Goal: Obtain resource: Obtain resource

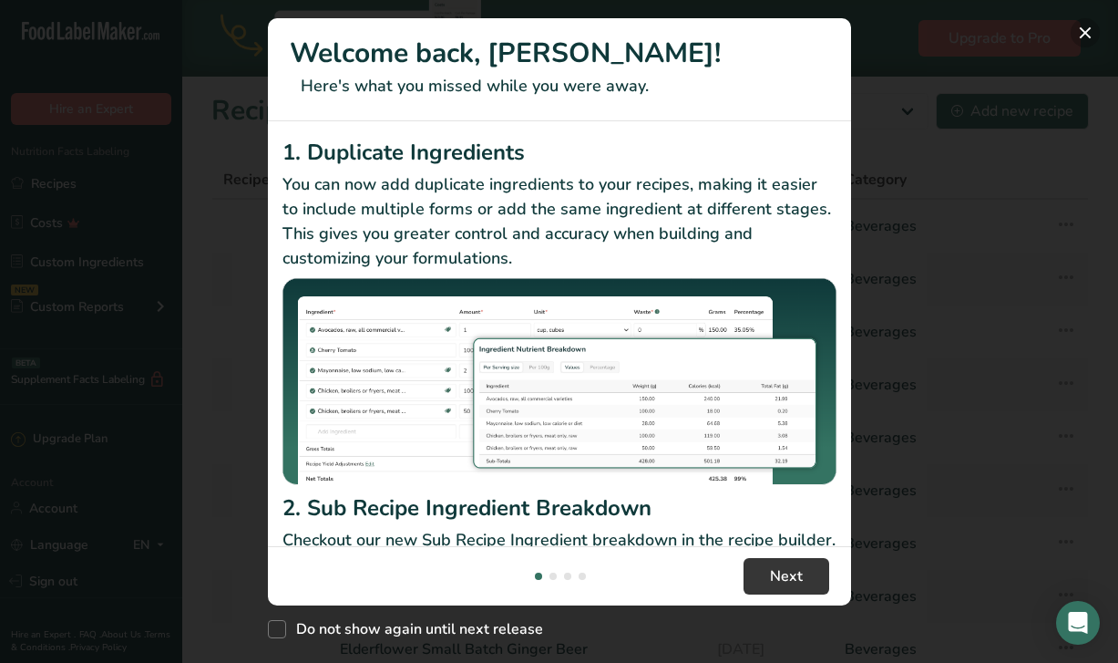
click at [1090, 39] on button "New Features" at bounding box center [1085, 32] width 29 height 29
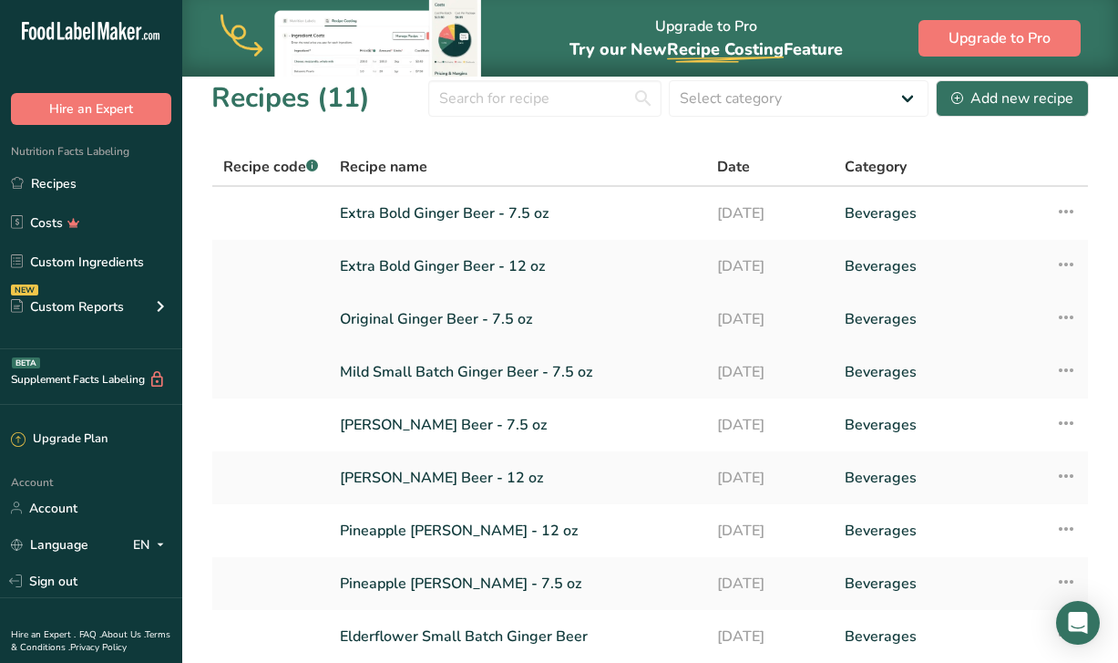
scroll to position [16, 0]
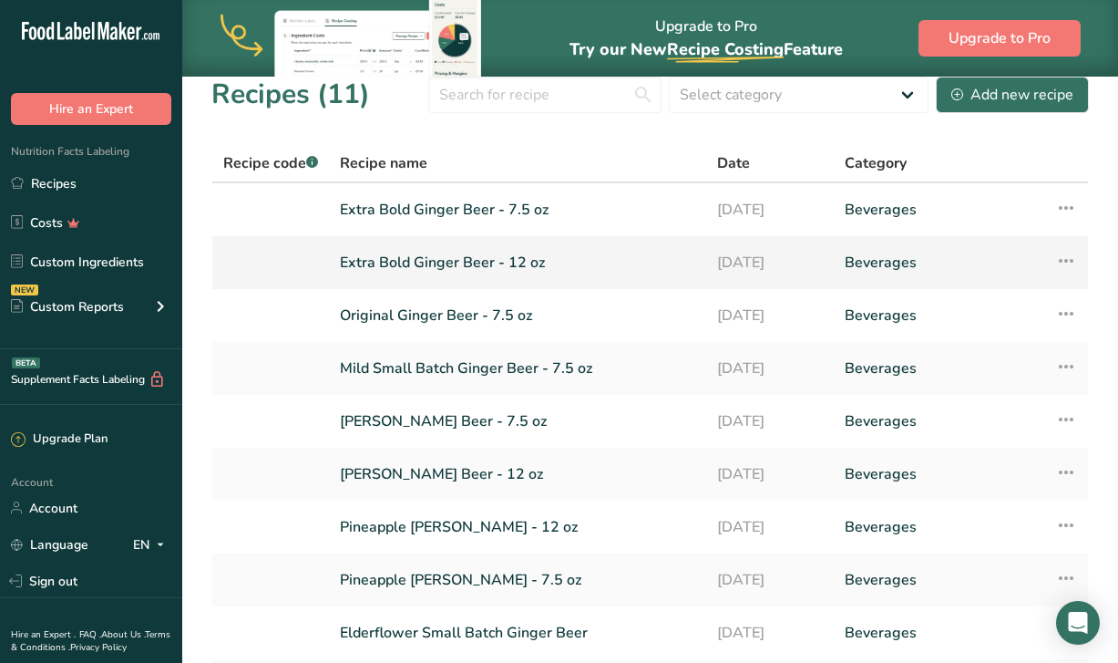
click at [476, 269] on link "Extra Bold Ginger Beer - 12 oz" at bounding box center [518, 262] width 356 height 38
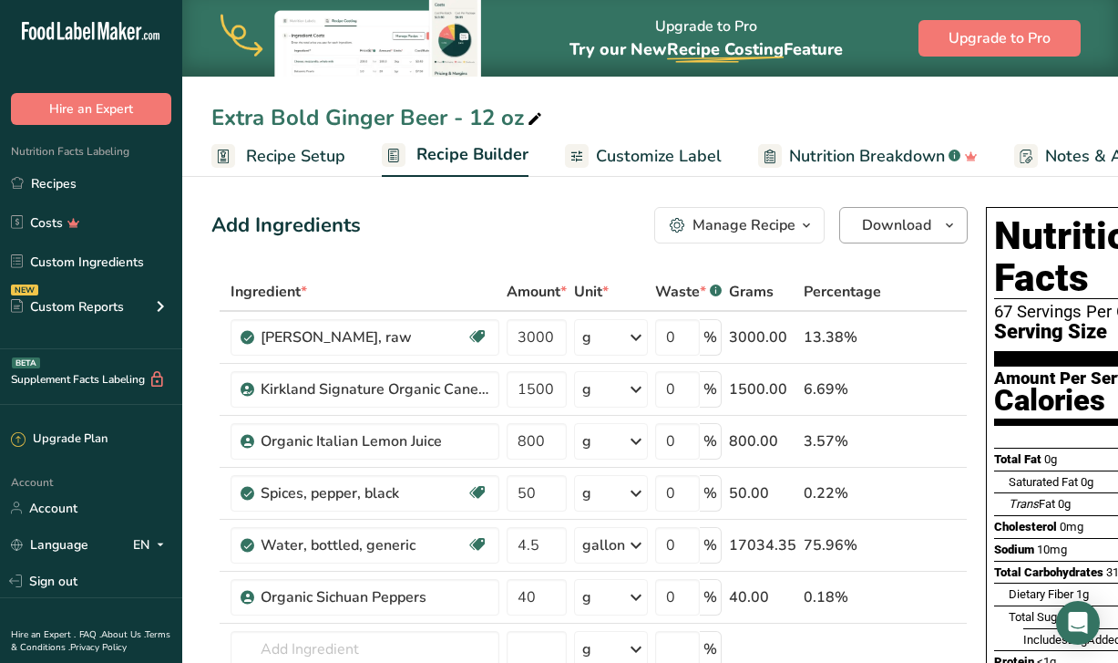
click at [878, 230] on span "Download" at bounding box center [896, 225] width 69 height 22
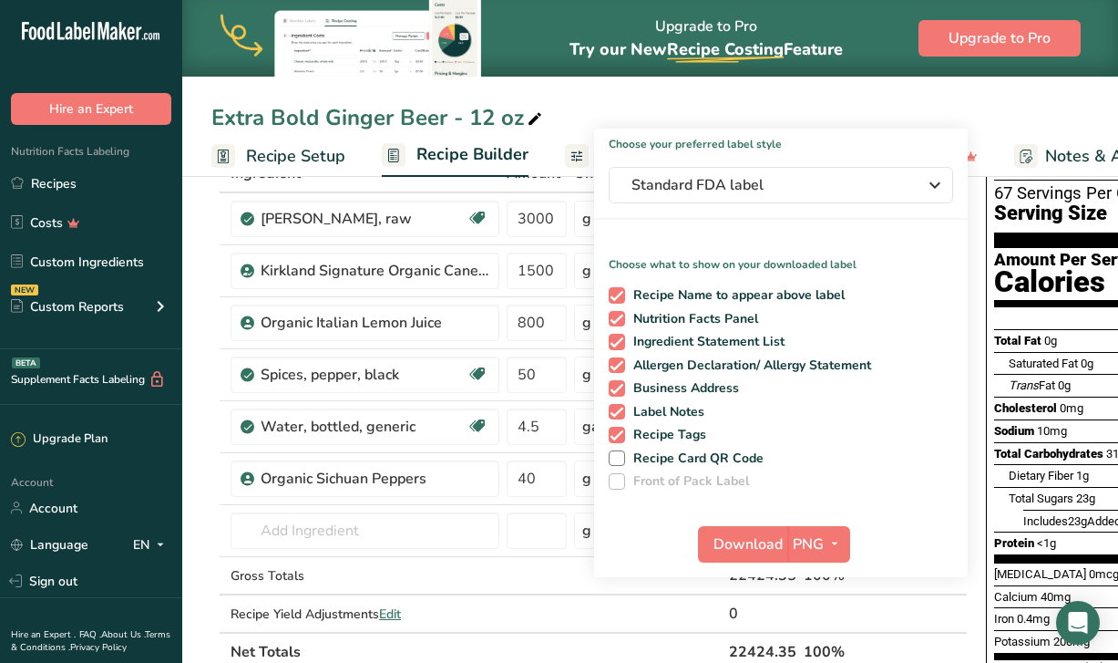
scroll to position [120, 0]
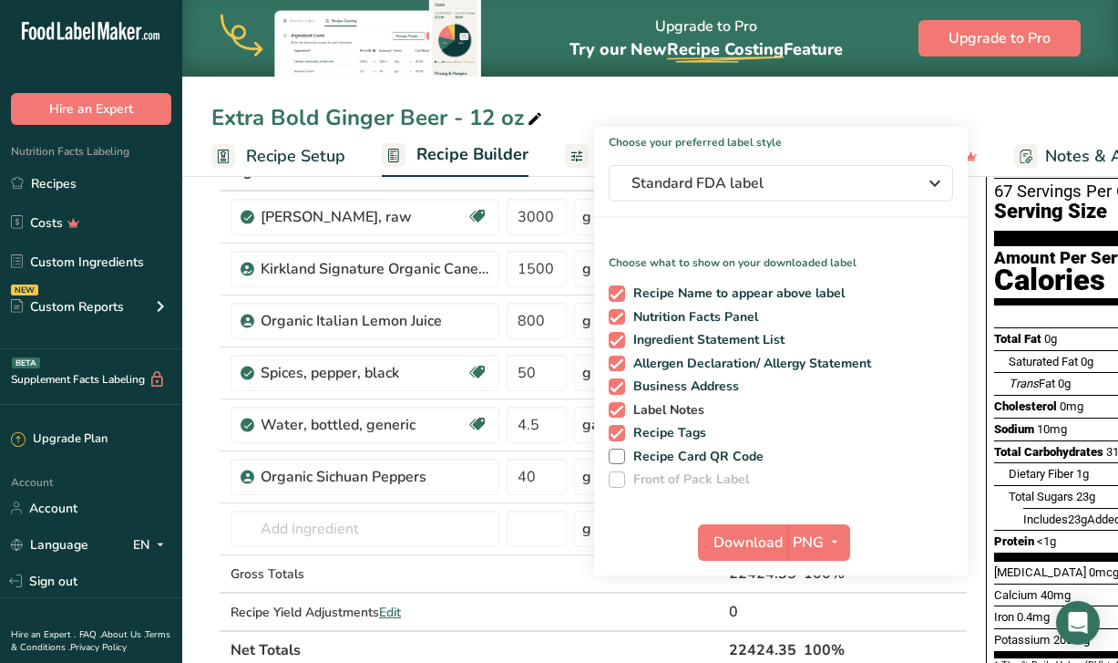
click at [648, 409] on span "Label Notes" at bounding box center [665, 410] width 80 height 16
click at [621, 409] on input "Label Notes" at bounding box center [615, 410] width 12 height 12
checkbox input "false"
click at [639, 378] on span "Business Address" at bounding box center [682, 386] width 115 height 16
click at [621, 380] on input "Business Address" at bounding box center [615, 386] width 12 height 12
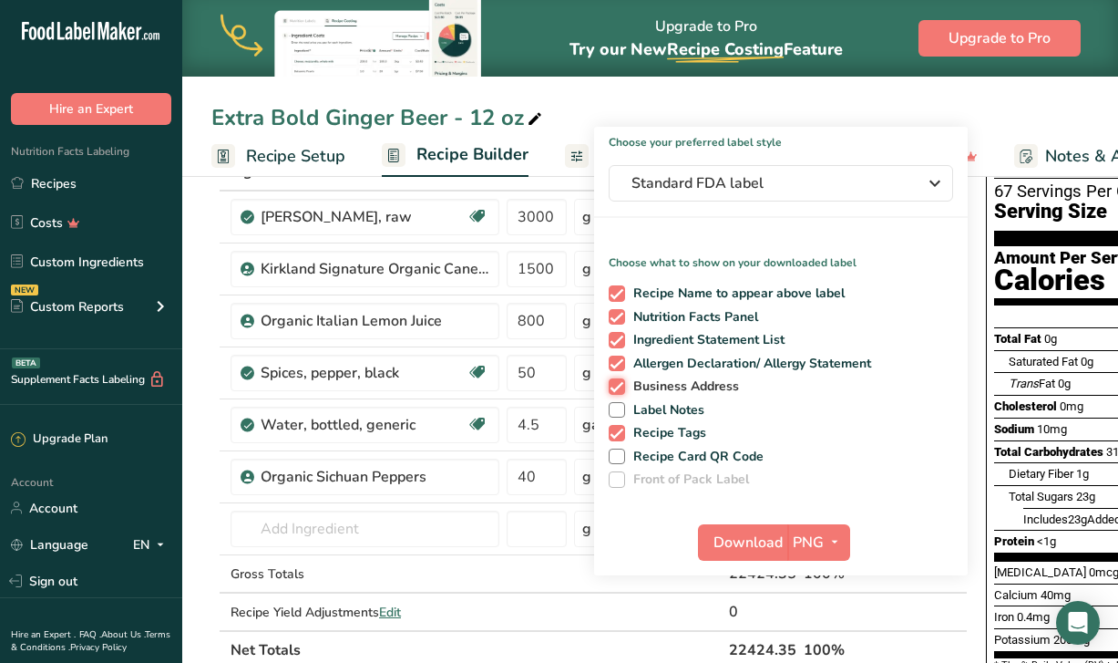
checkbox input "false"
click at [637, 362] on span "Allergen Declaration/ Allergy Statement" at bounding box center [748, 364] width 247 height 16
click at [621, 362] on input "Allergen Declaration/ Allergy Statement" at bounding box center [615, 363] width 12 height 12
click at [634, 364] on span "Allergen Declaration/ Allergy Statement" at bounding box center [748, 364] width 247 height 16
click at [621, 364] on input "Allergen Declaration/ Allergy Statement" at bounding box center [615, 363] width 12 height 12
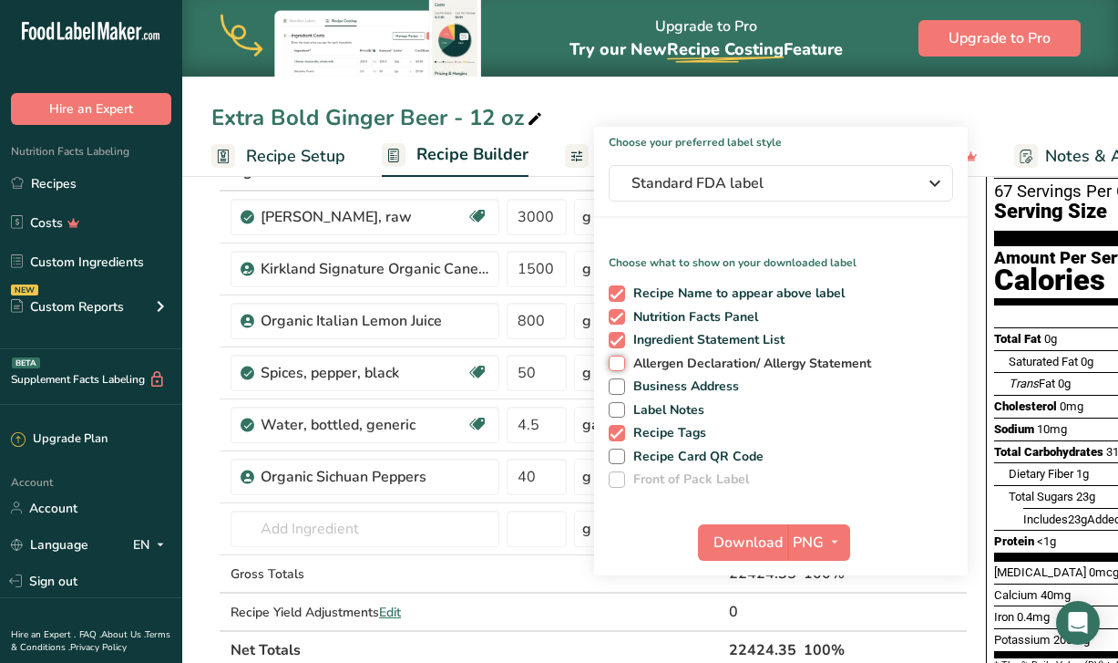
checkbox input "true"
click at [637, 437] on span "Recipe Tags" at bounding box center [666, 433] width 82 height 16
click at [621, 437] on input "Recipe Tags" at bounding box center [615, 433] width 12 height 12
checkbox input "false"
click at [778, 557] on button "Download" at bounding box center [742, 542] width 89 height 36
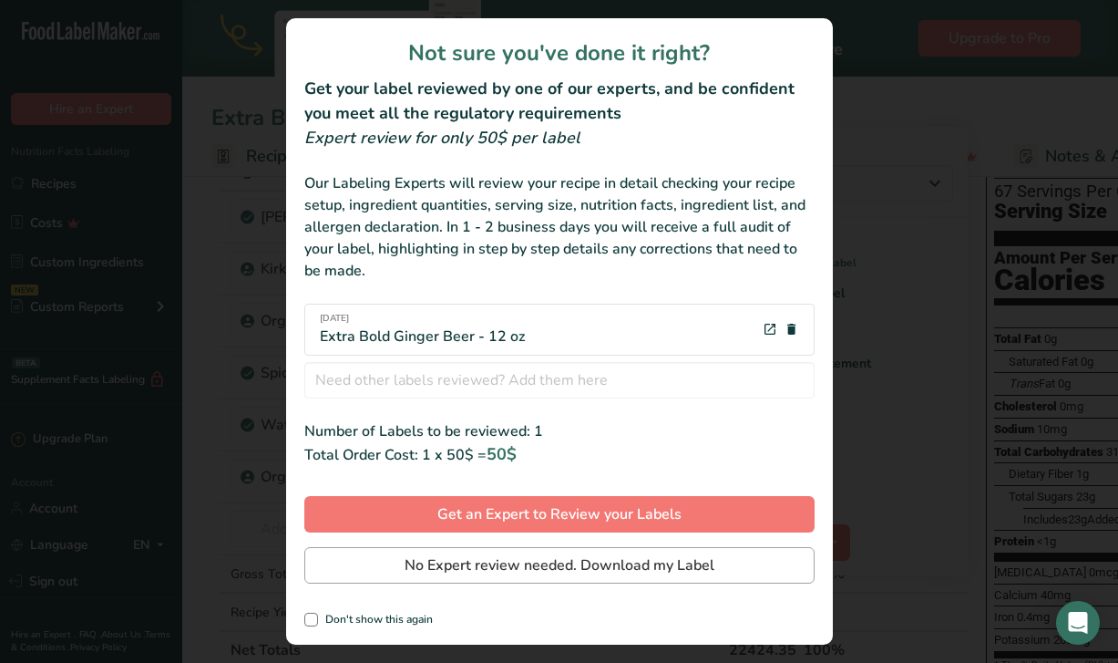
click at [527, 575] on span "No Expert review needed. Download my Label" at bounding box center [560, 565] width 310 height 22
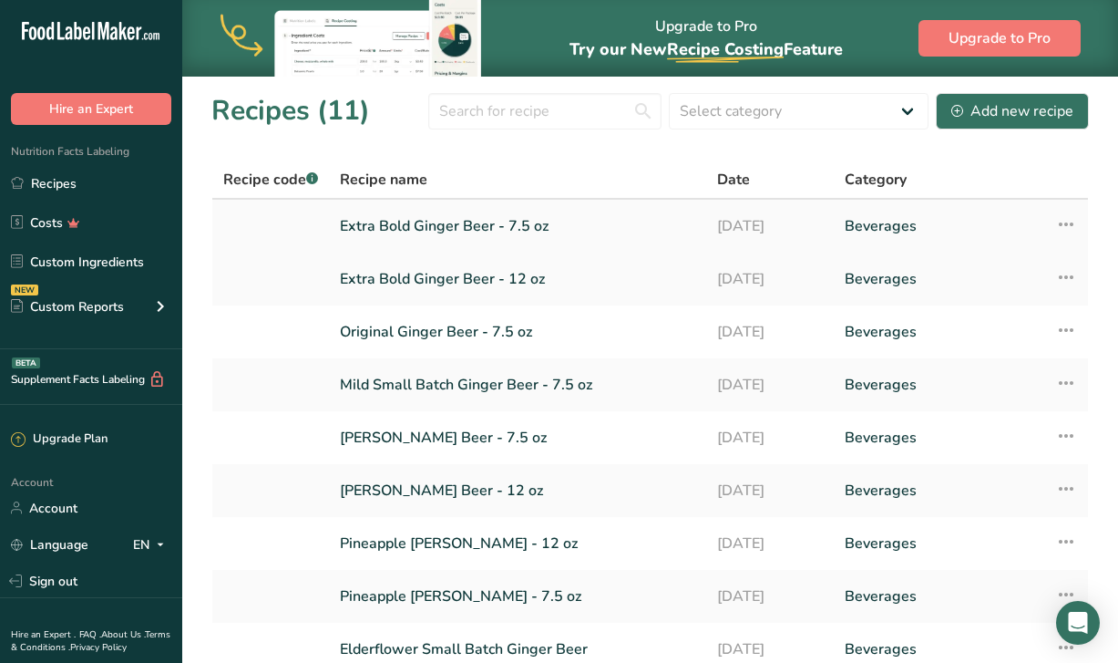
click at [463, 241] on link "Extra Bold Ginger Beer - 7.5 oz" at bounding box center [518, 226] width 356 height 38
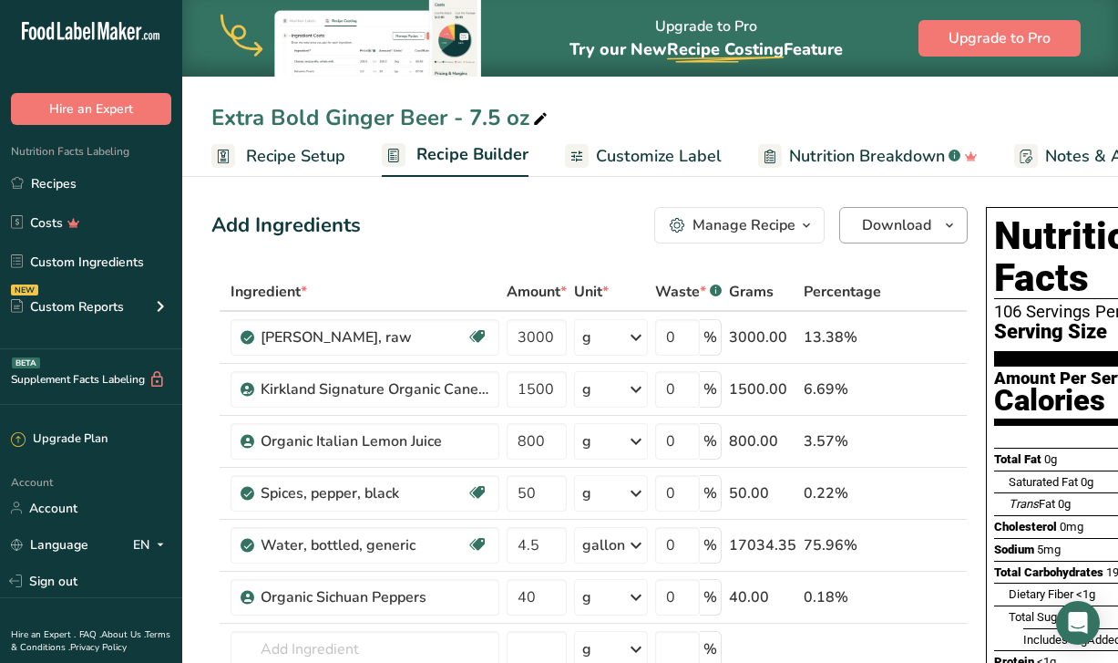
click at [862, 233] on span "Download" at bounding box center [896, 225] width 69 height 22
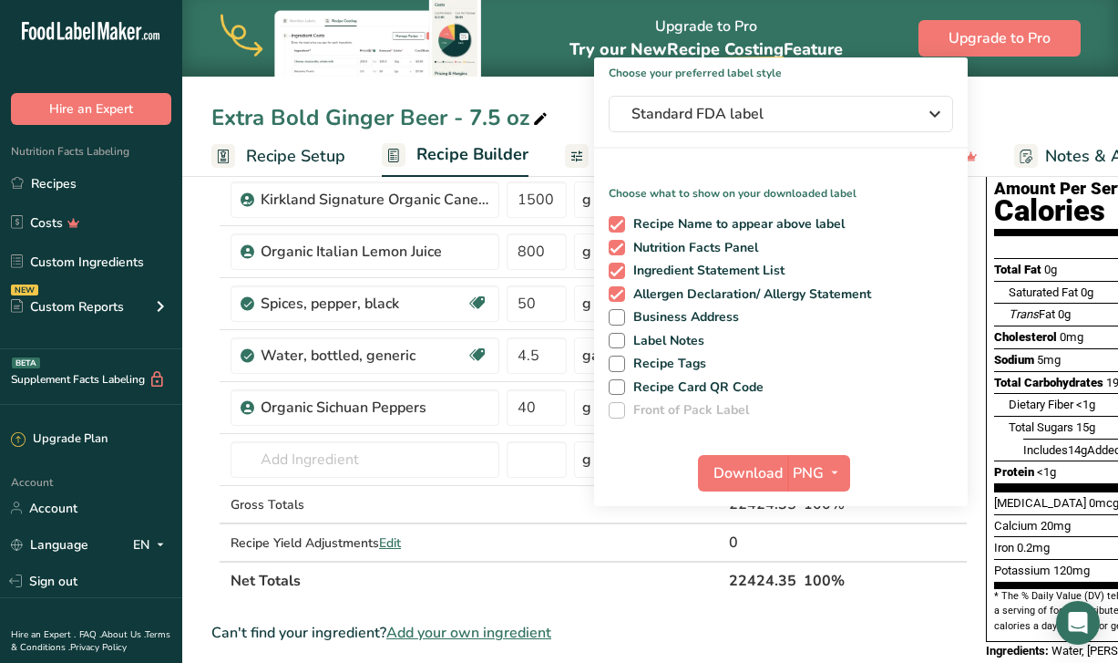
scroll to position [205, 0]
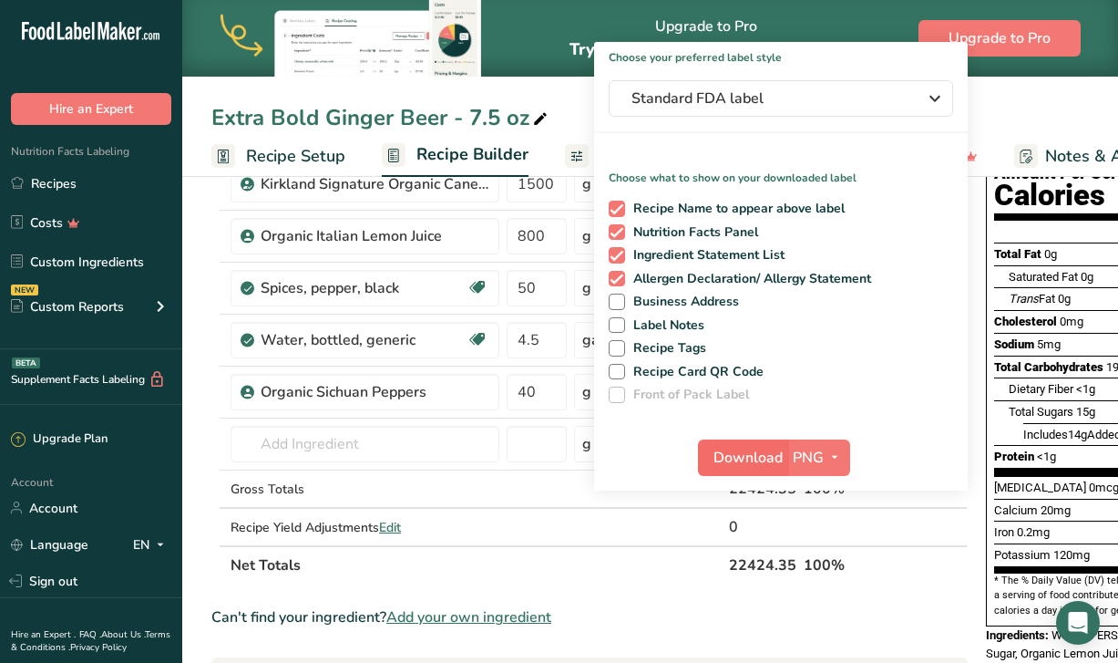
click at [766, 448] on span "Download" at bounding box center [748, 458] width 69 height 22
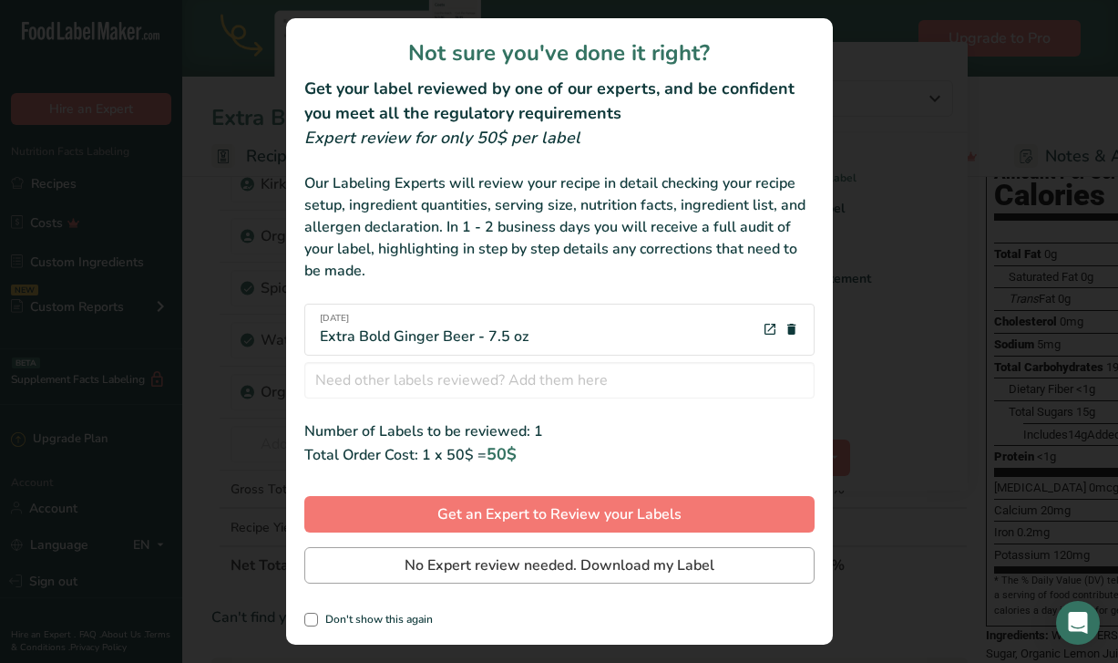
click at [555, 581] on button "No Expert review needed. Download my Label" at bounding box center [559, 565] width 510 height 36
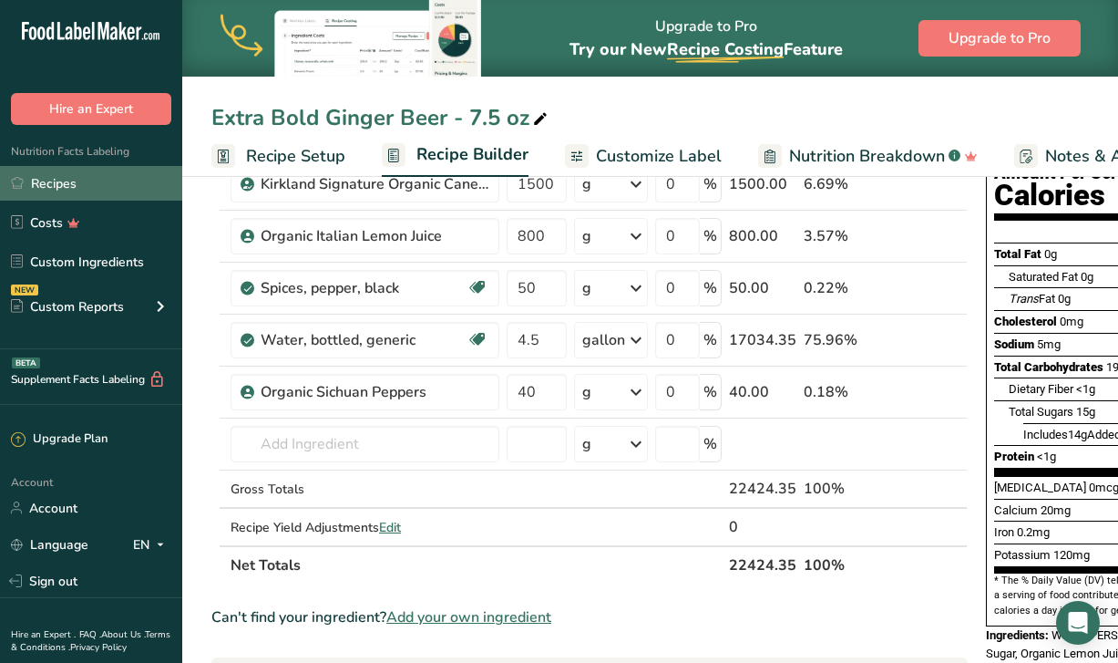
click at [94, 167] on link "Recipes" at bounding box center [91, 183] width 182 height 35
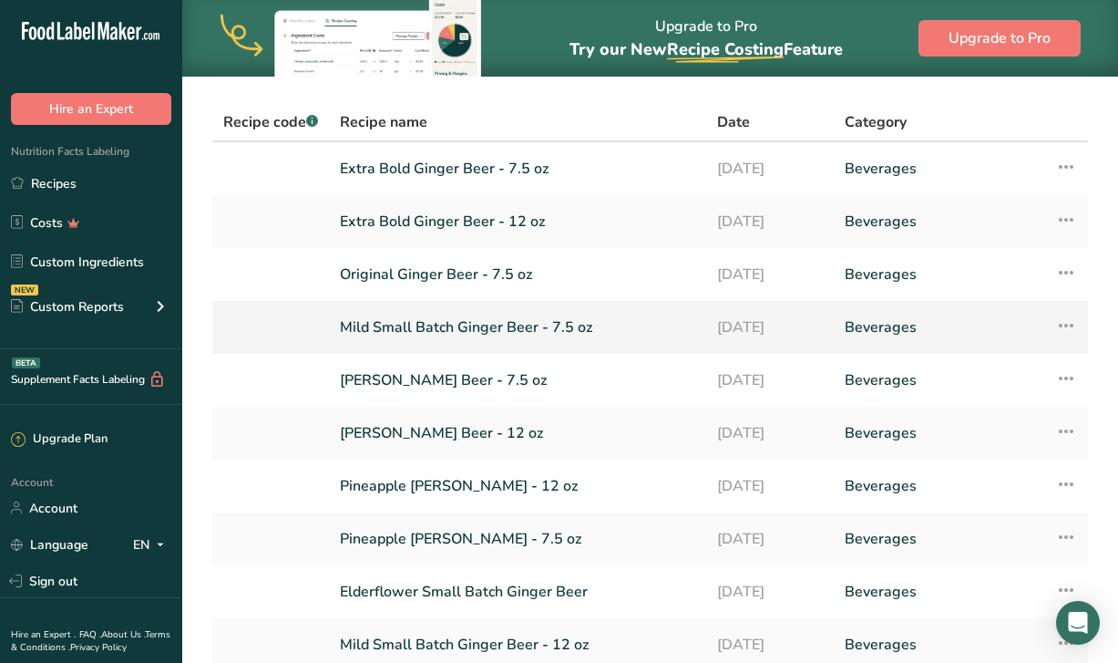
scroll to position [63, 0]
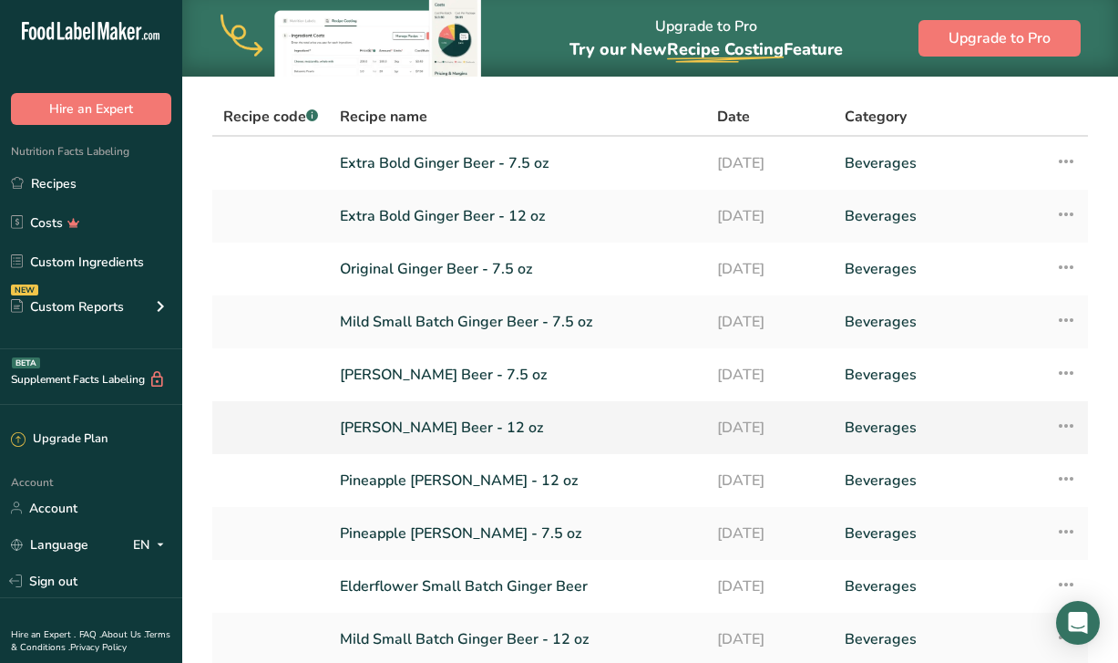
click at [438, 429] on link "[PERSON_NAME] Beer - 12 oz" at bounding box center [518, 427] width 356 height 38
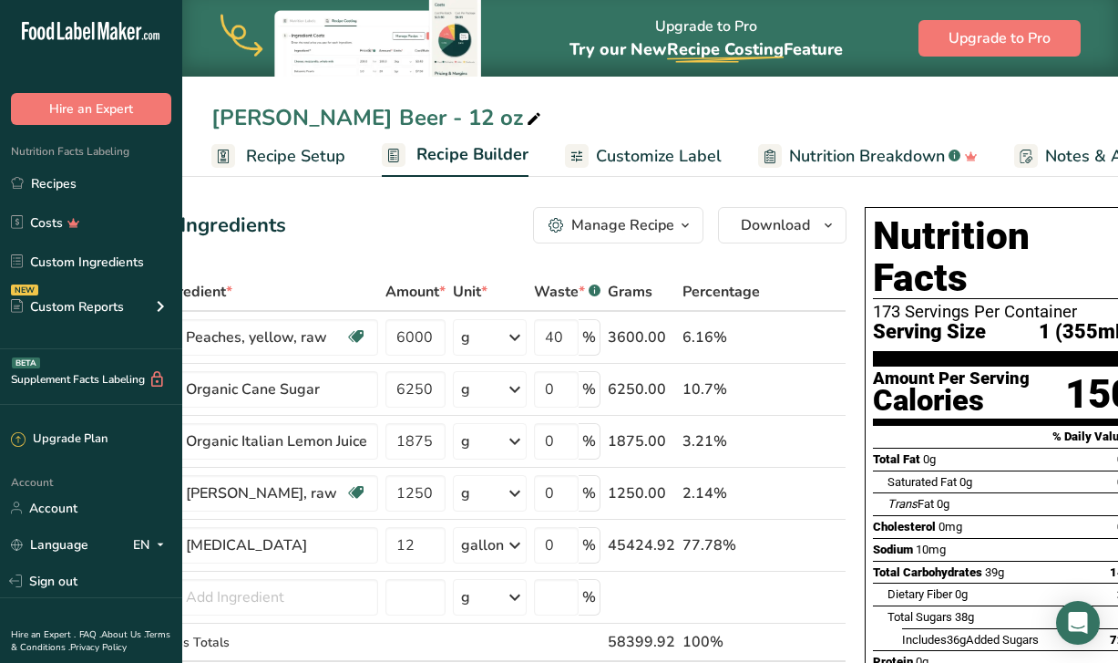
scroll to position [0, 69]
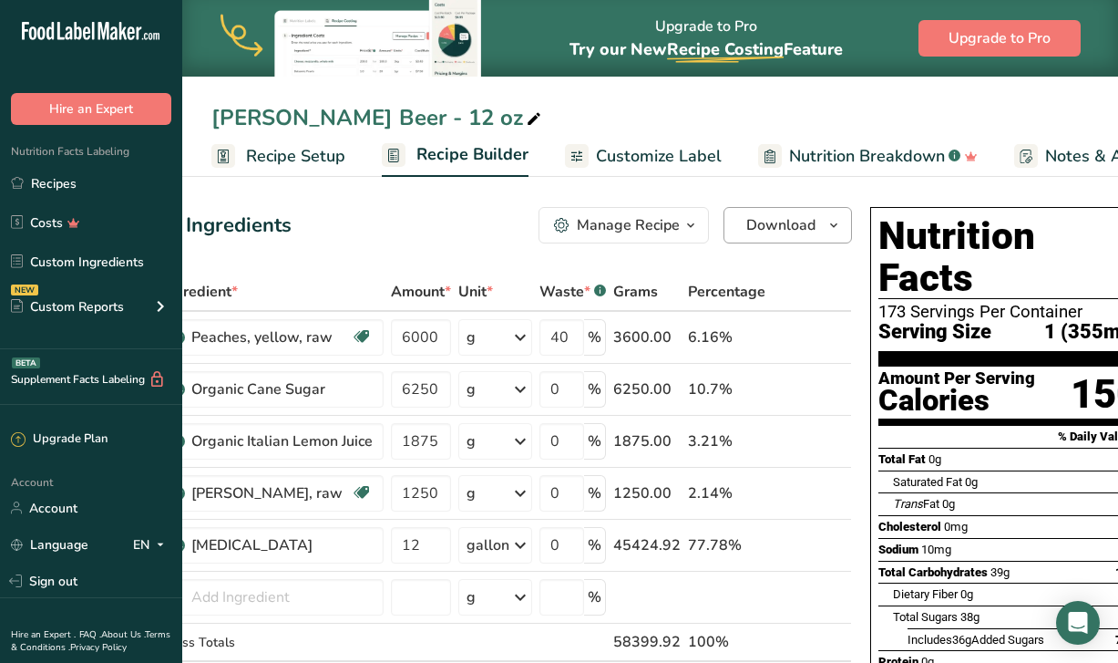
click at [766, 228] on span "Download" at bounding box center [781, 225] width 69 height 22
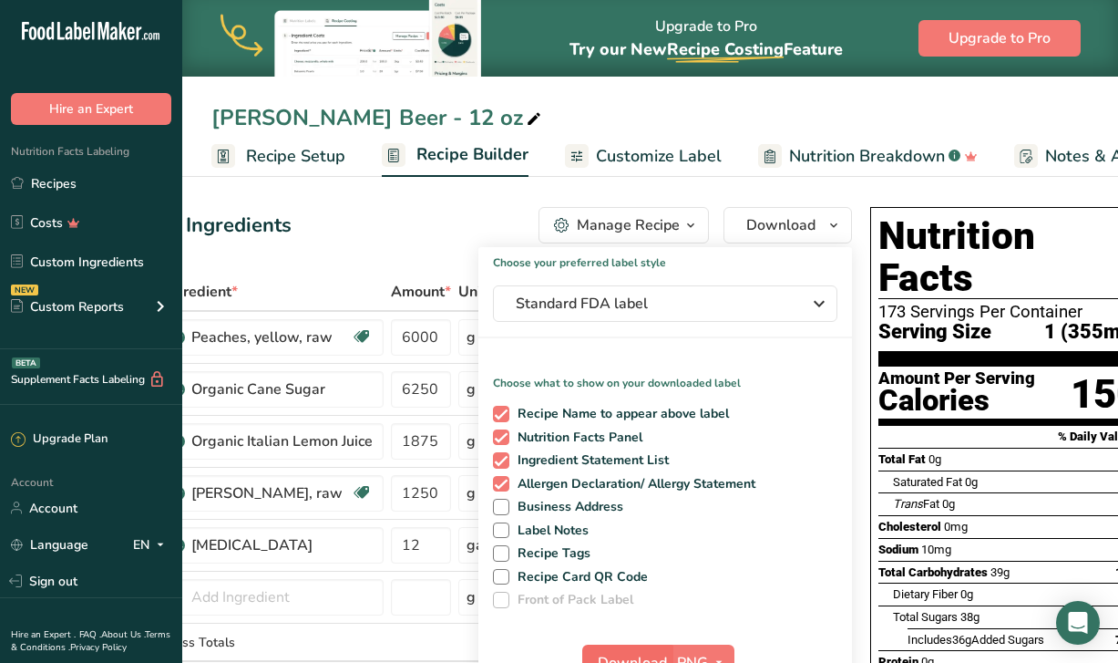
click at [604, 645] on button "Download" at bounding box center [626, 662] width 89 height 36
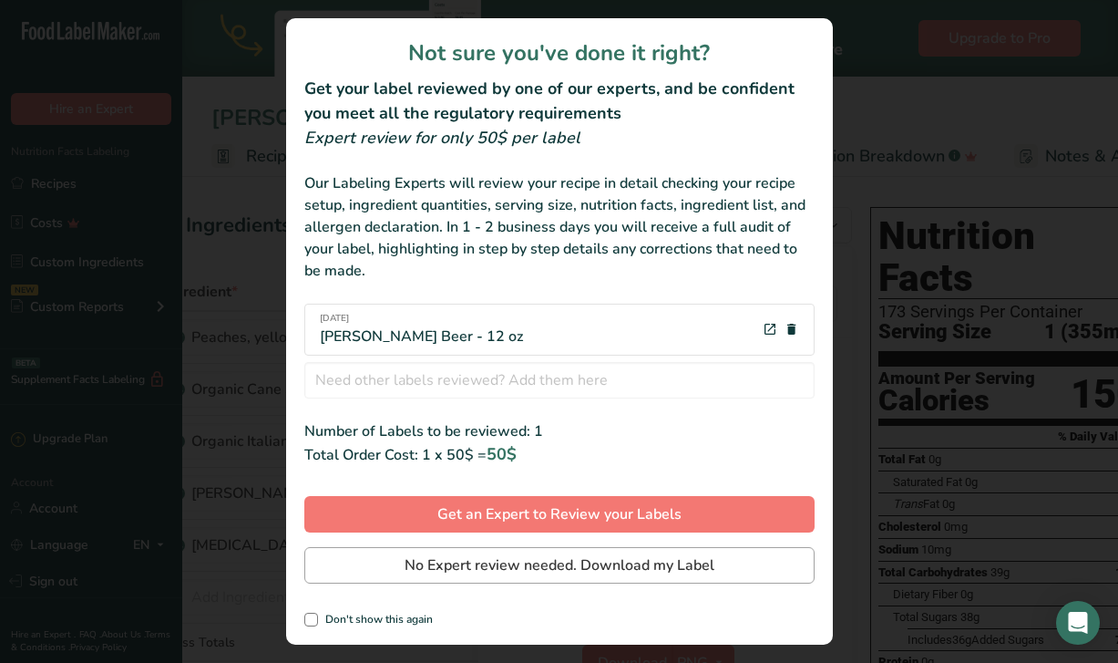
click at [578, 562] on span "No Expert review needed. Download my Label" at bounding box center [560, 565] width 310 height 22
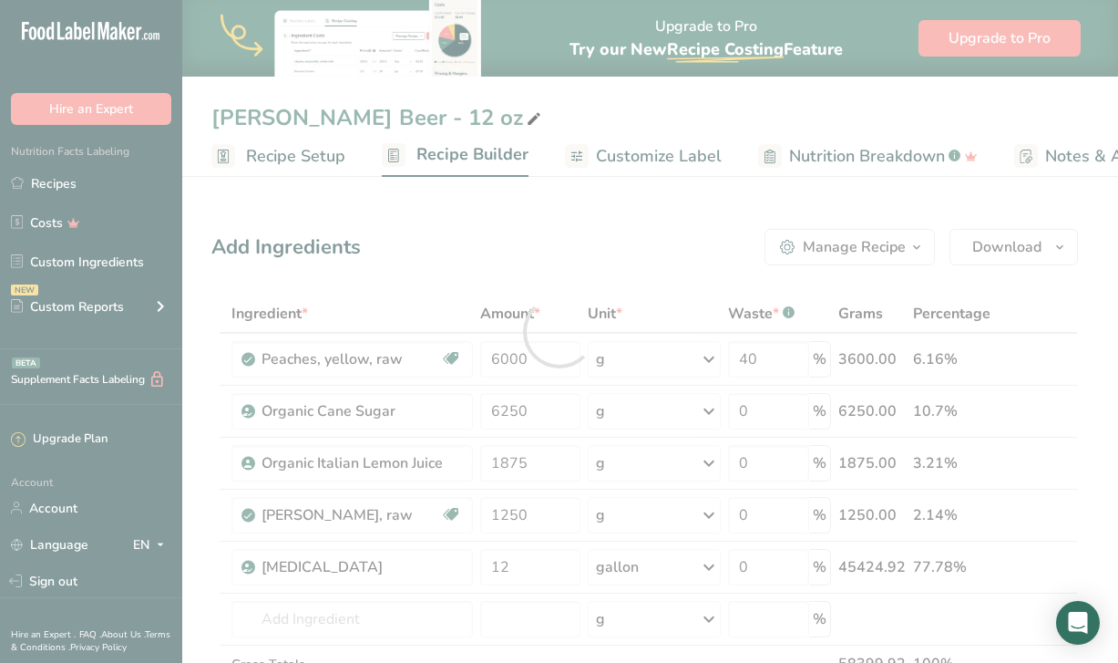
scroll to position [0, 0]
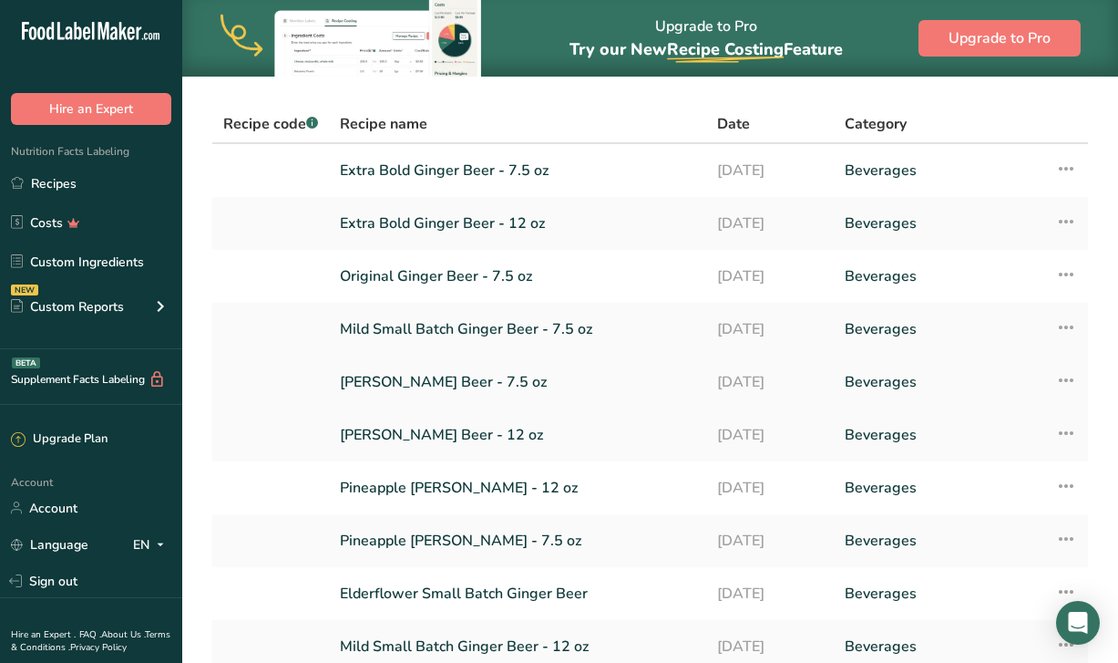
scroll to position [97, 0]
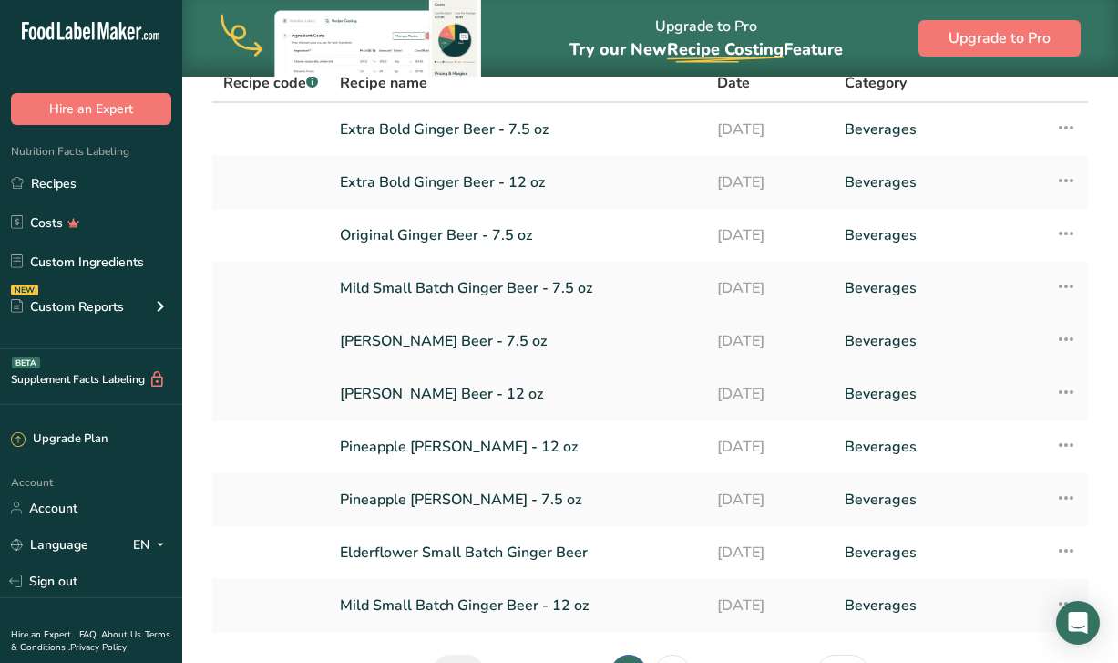
click at [456, 337] on link "[PERSON_NAME] Beer - 7.5 oz" at bounding box center [518, 341] width 356 height 38
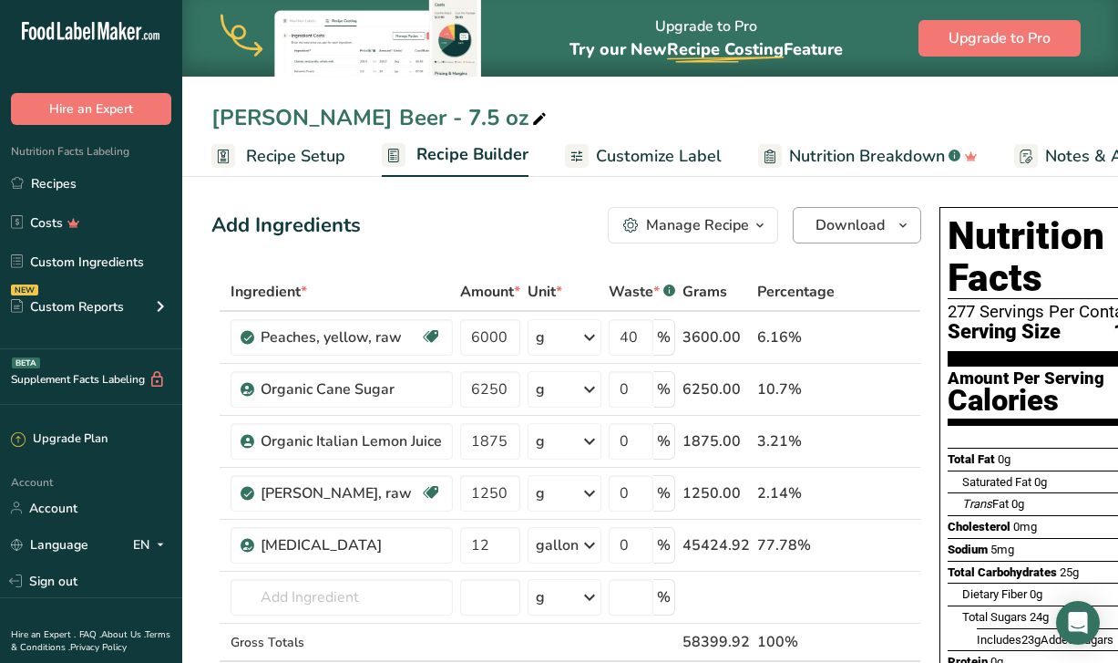
click at [854, 222] on span "Download" at bounding box center [850, 225] width 69 height 22
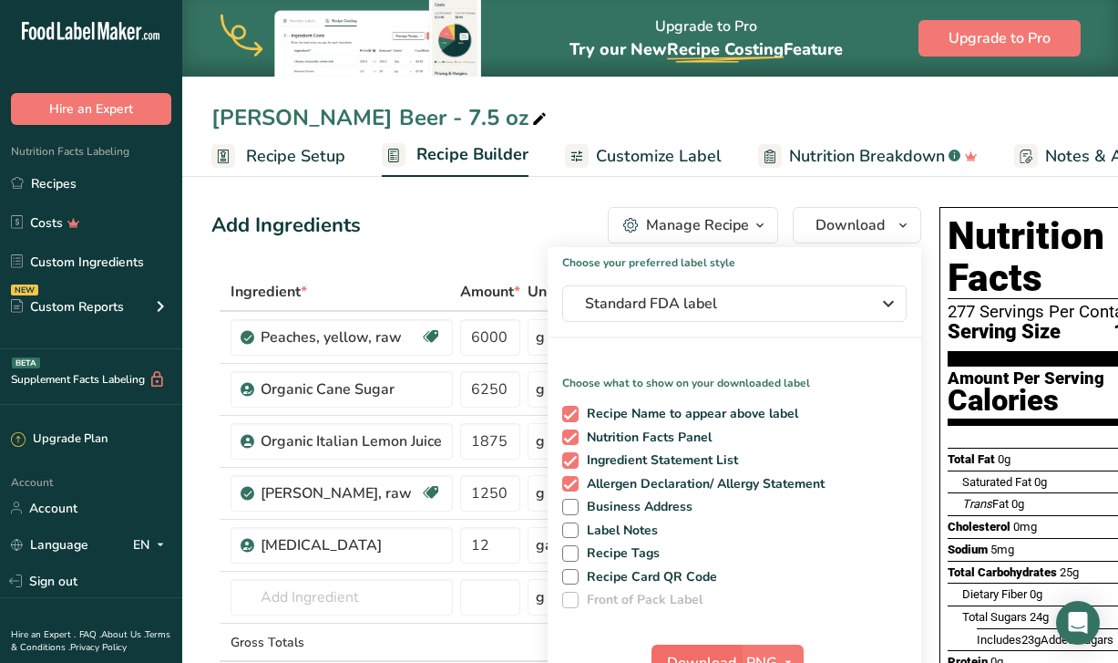
click at [667, 652] on span "Download" at bounding box center [701, 663] width 69 height 22
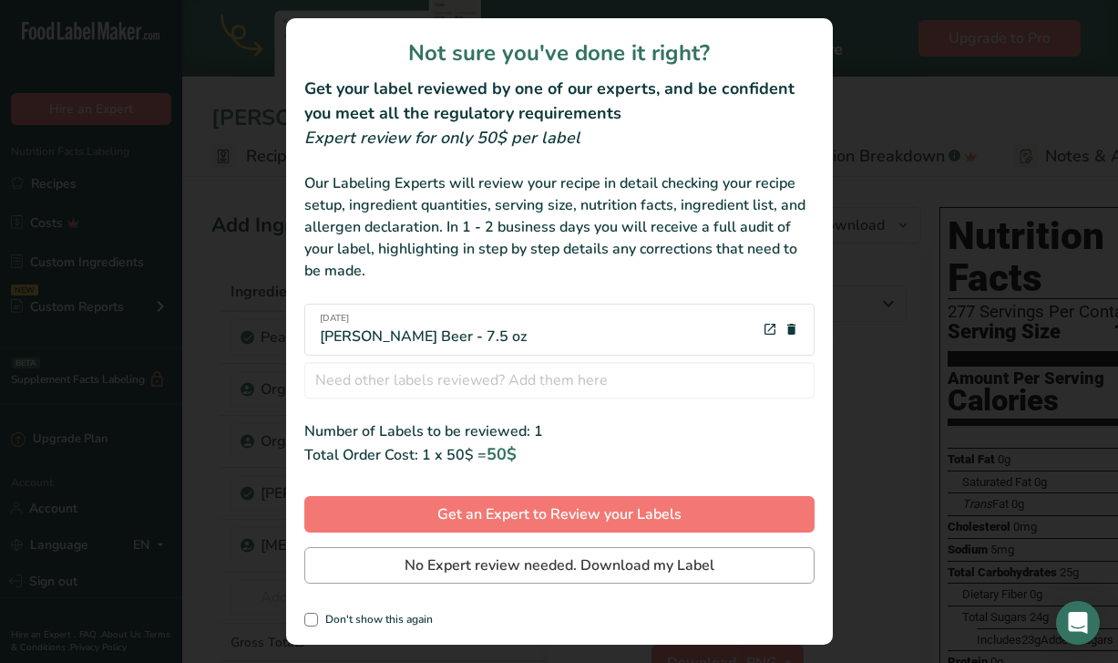
click at [523, 572] on span "No Expert review needed. Download my Label" at bounding box center [560, 565] width 310 height 22
